Goal: Task Accomplishment & Management: Complete application form

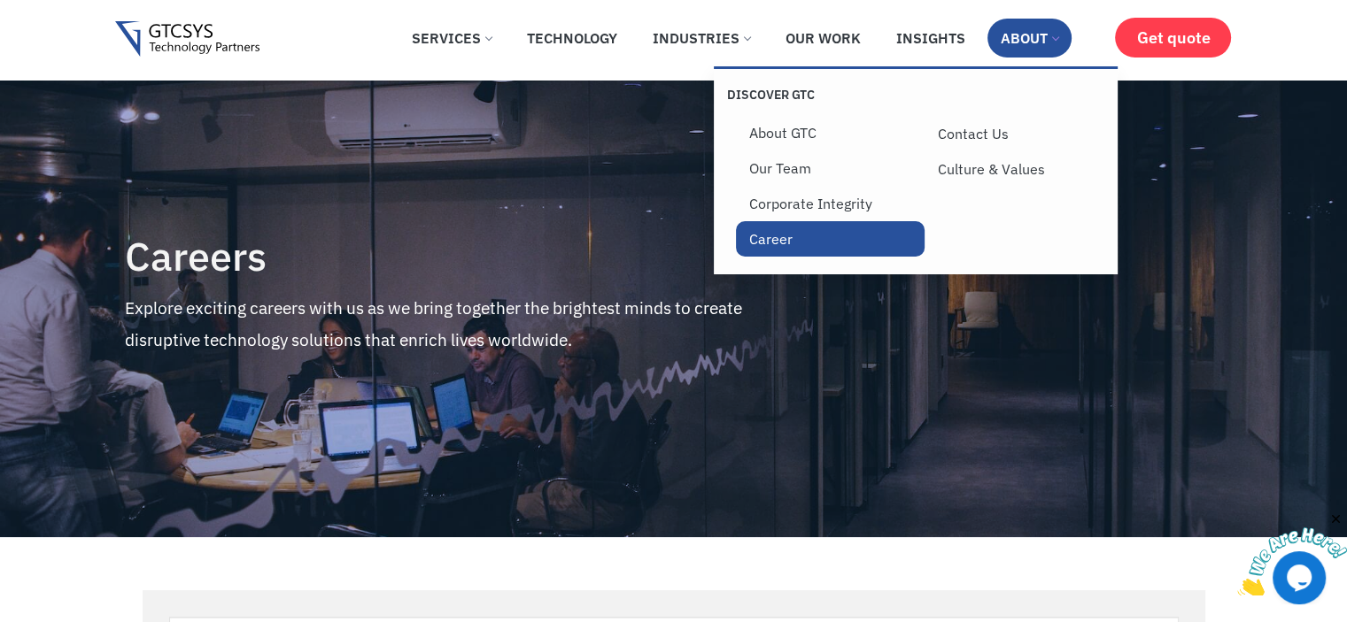
click at [785, 257] on link "Career" at bounding box center [830, 238] width 189 height 35
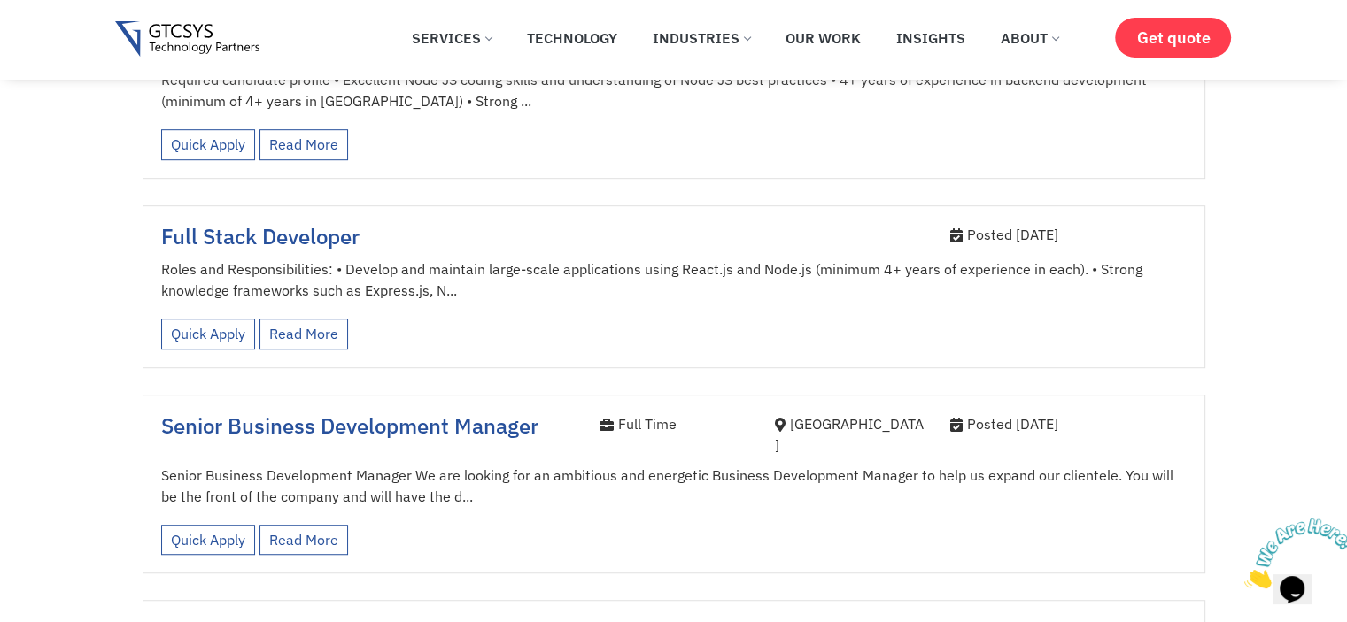
scroll to position [1062, 0]
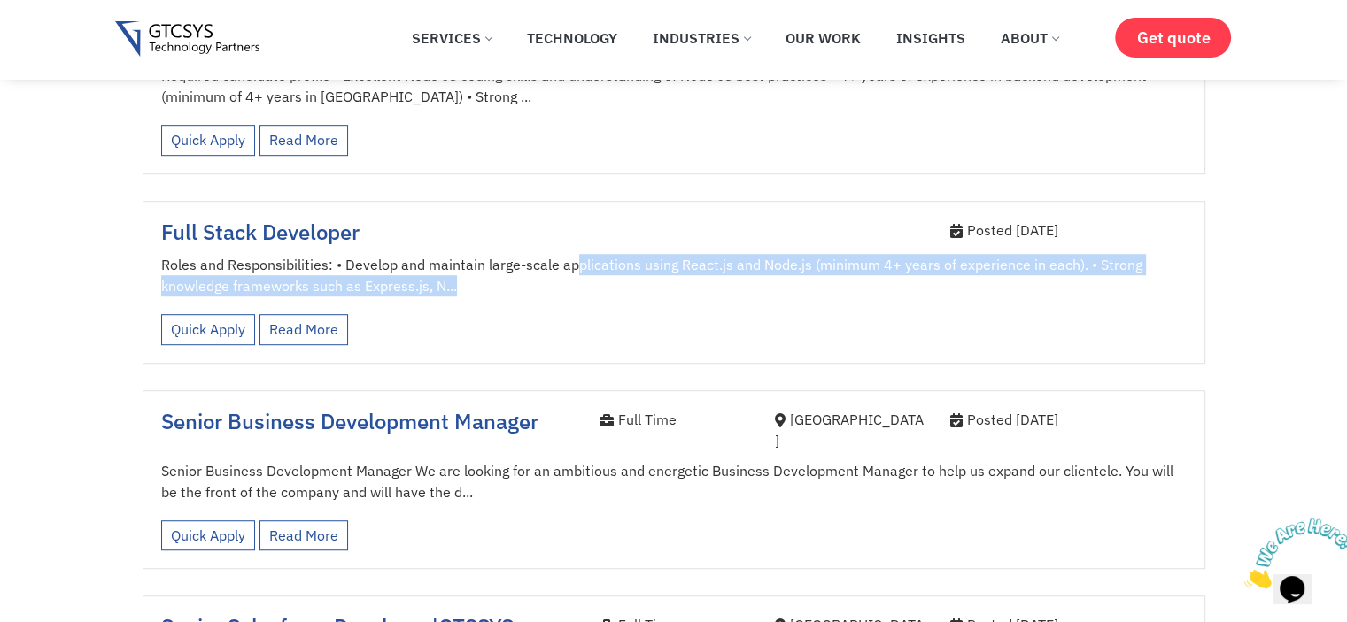
drag, startPoint x: 573, startPoint y: 236, endPoint x: 936, endPoint y: 271, distance: 364.7
click at [936, 271] on p "Roles and Responsibilities: • Develop and maintain large-scale applications usi…" at bounding box center [673, 275] width 1025 height 42
click at [932, 268] on p "Roles and Responsibilities: • Develop and maintain large-scale applications usi…" at bounding box center [673, 275] width 1025 height 42
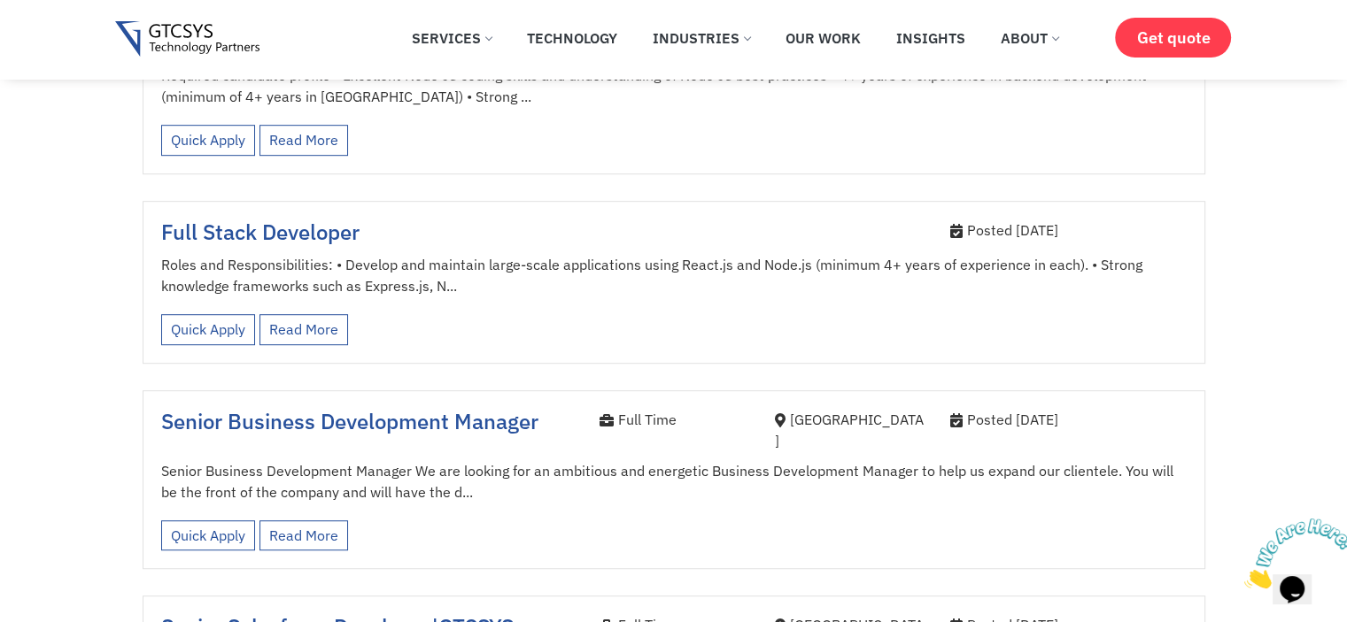
click at [792, 305] on div "Quick Apply Read More View less" at bounding box center [673, 329] width 1025 height 49
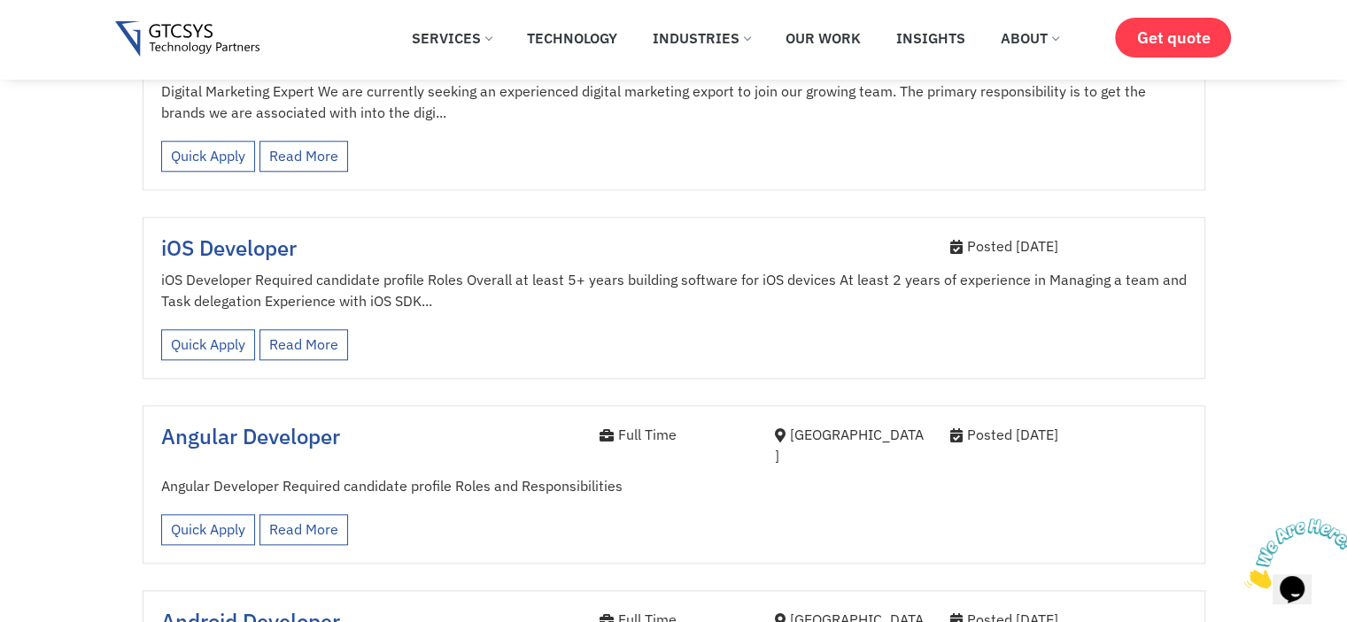
scroll to position [1859, 0]
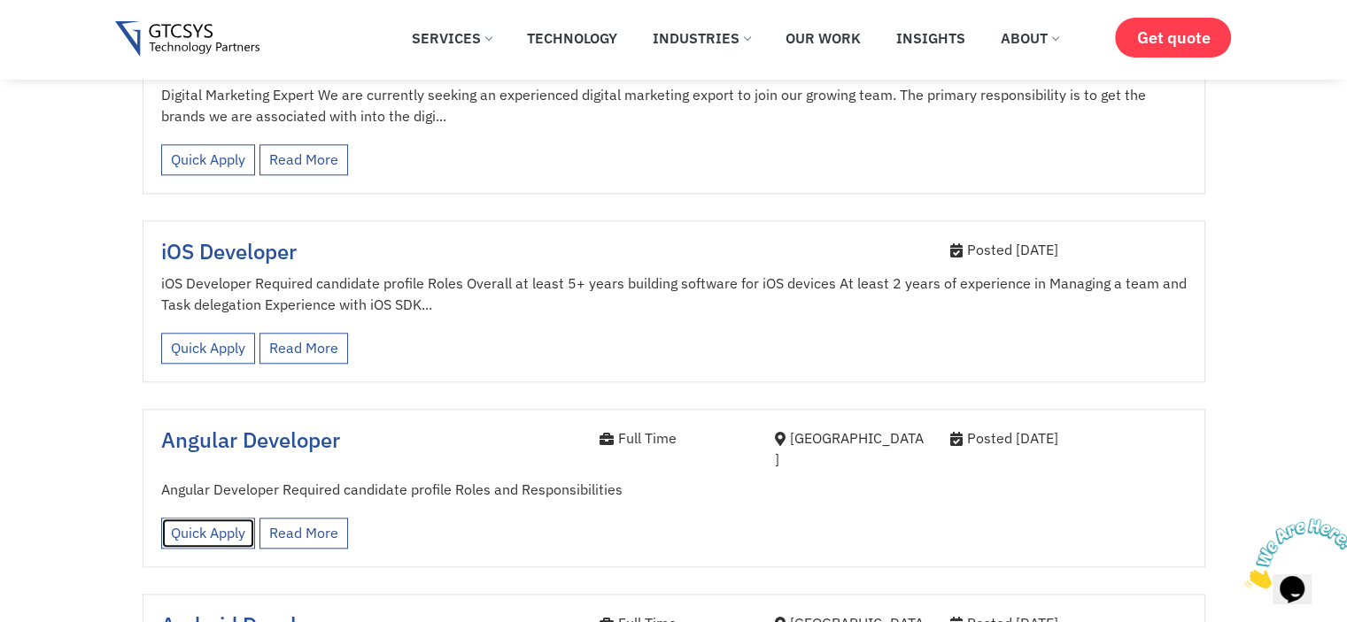
click at [228, 518] on link "Quick Apply" at bounding box center [208, 533] width 94 height 31
click at [214, 518] on link "Quick Apply" at bounding box center [208, 533] width 94 height 31
click at [318, 518] on link "Read More" at bounding box center [303, 533] width 89 height 31
click at [290, 459] on div "Keywords Category job Job Type Full Time Internee Location Ahmedabad  Java Dev…" at bounding box center [674, 90] width 1098 height 2967
